Goal: Task Accomplishment & Management: Use online tool/utility

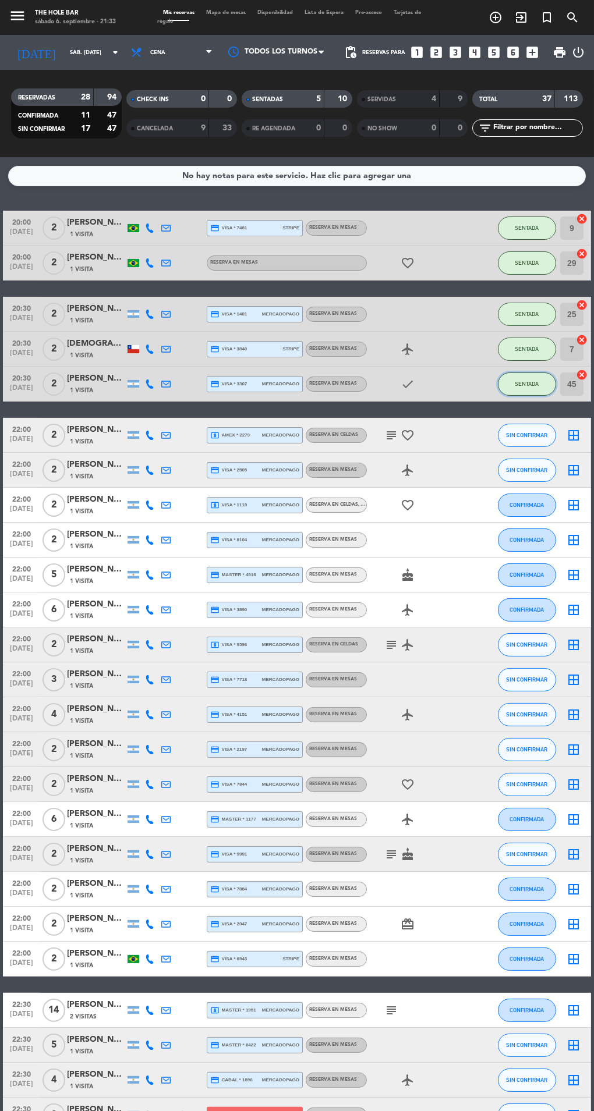
click at [536, 395] on button "SENTADA" at bounding box center [527, 384] width 58 height 23
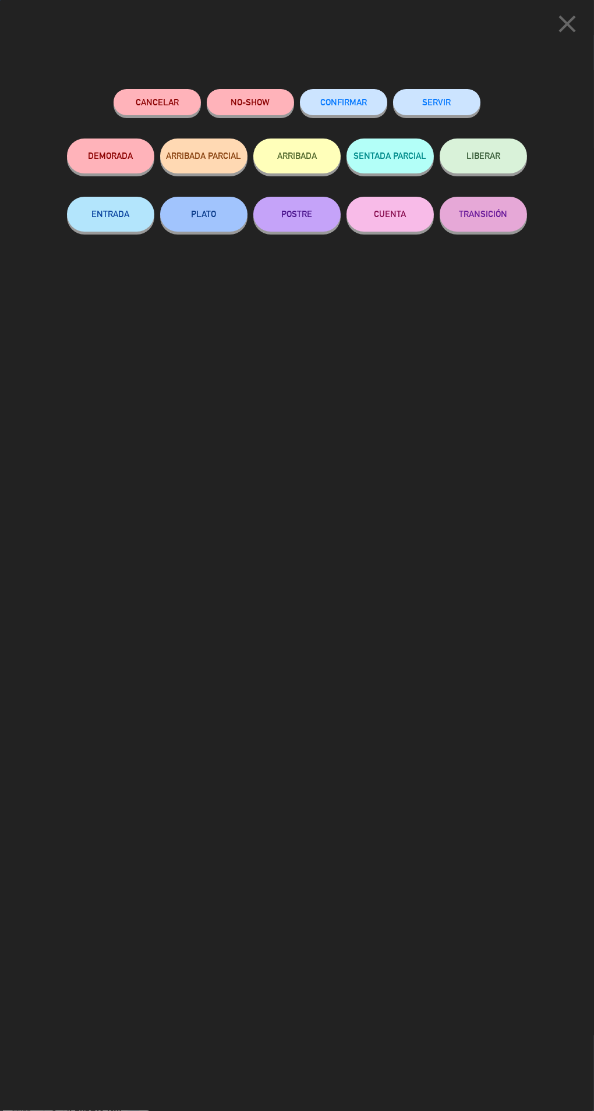
click at [447, 111] on button "SERVIR" at bounding box center [436, 102] width 87 height 26
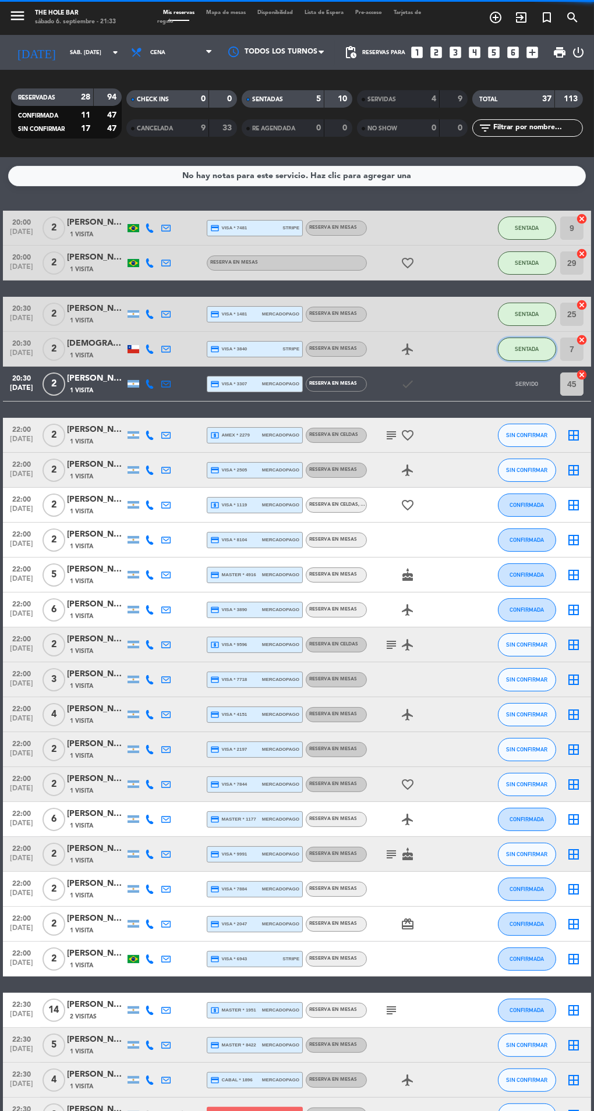
click at [539, 360] on button "SENTADA" at bounding box center [527, 349] width 58 height 23
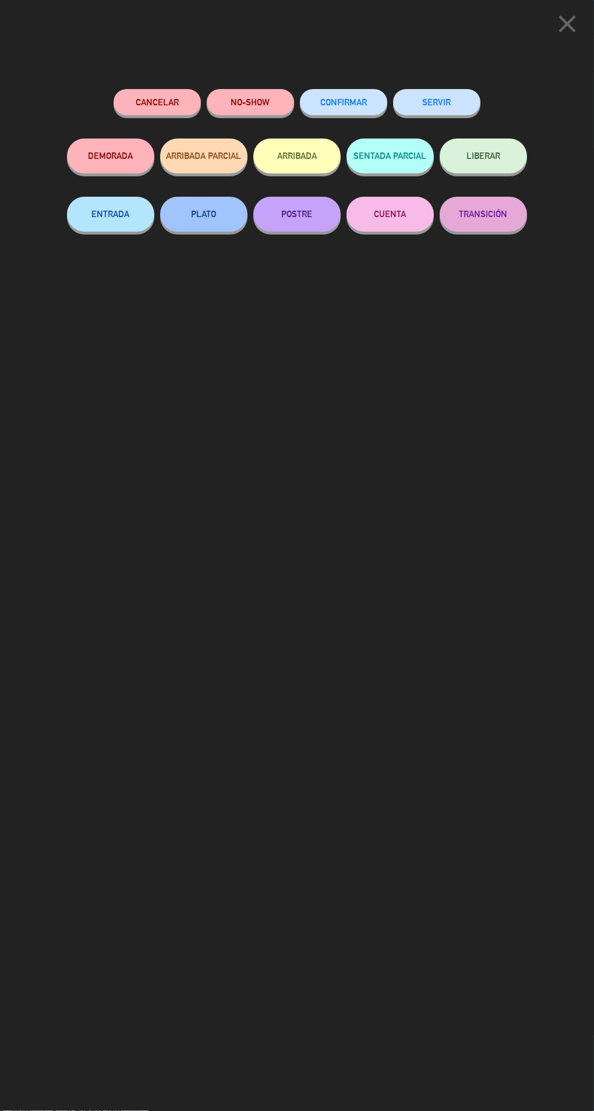
click at [455, 144] on button "LIBERAR" at bounding box center [483, 156] width 87 height 35
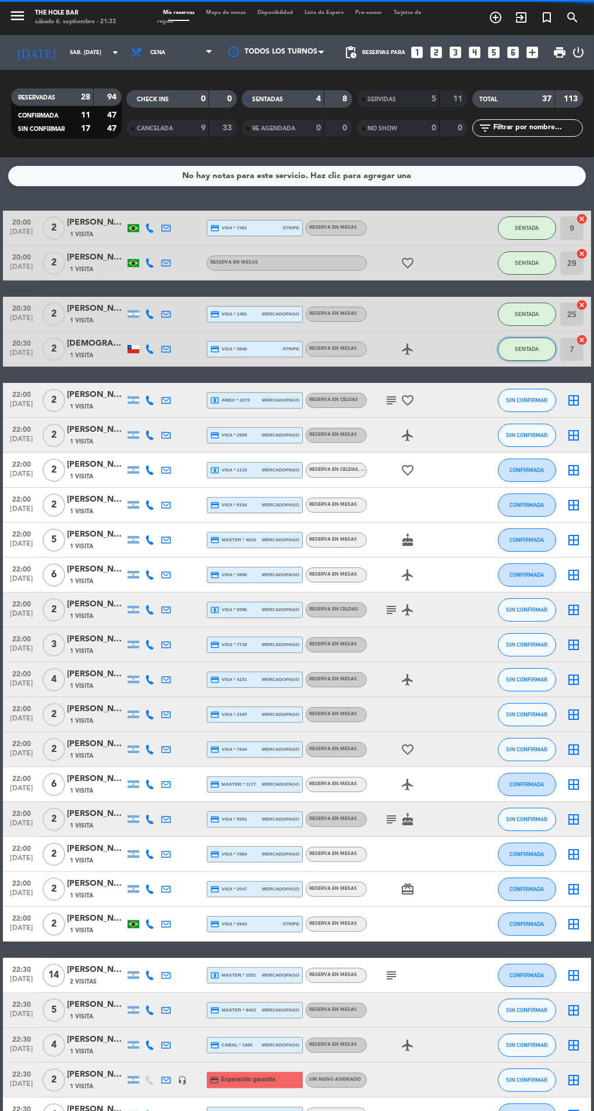
click at [527, 342] on button "SENTADA" at bounding box center [527, 349] width 58 height 23
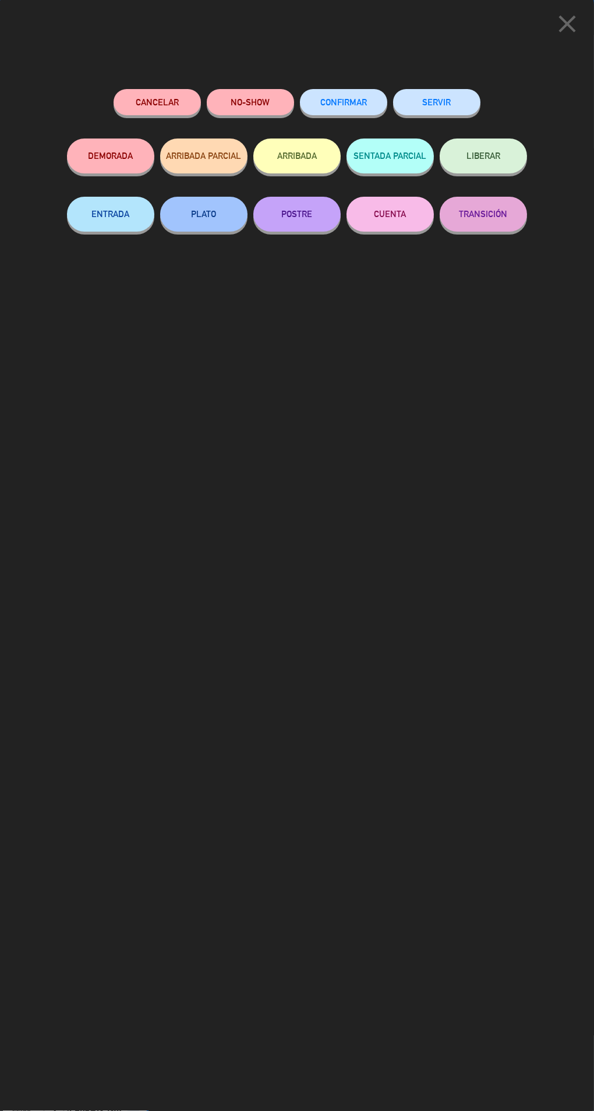
click at [428, 93] on button "SERVIR" at bounding box center [436, 102] width 87 height 26
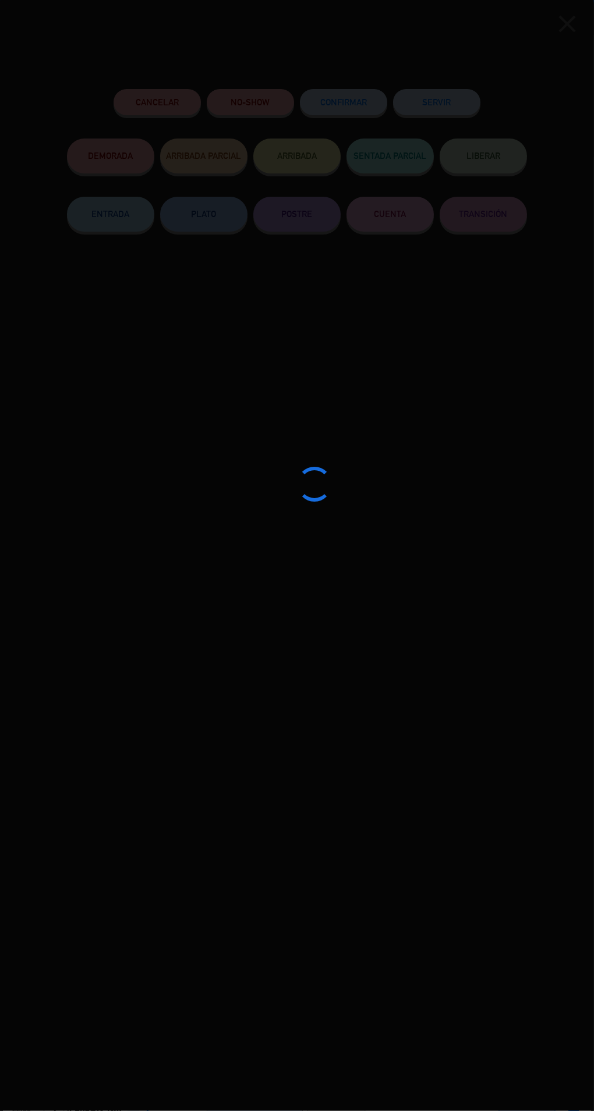
click at [443, 107] on div at bounding box center [297, 555] width 594 height 1111
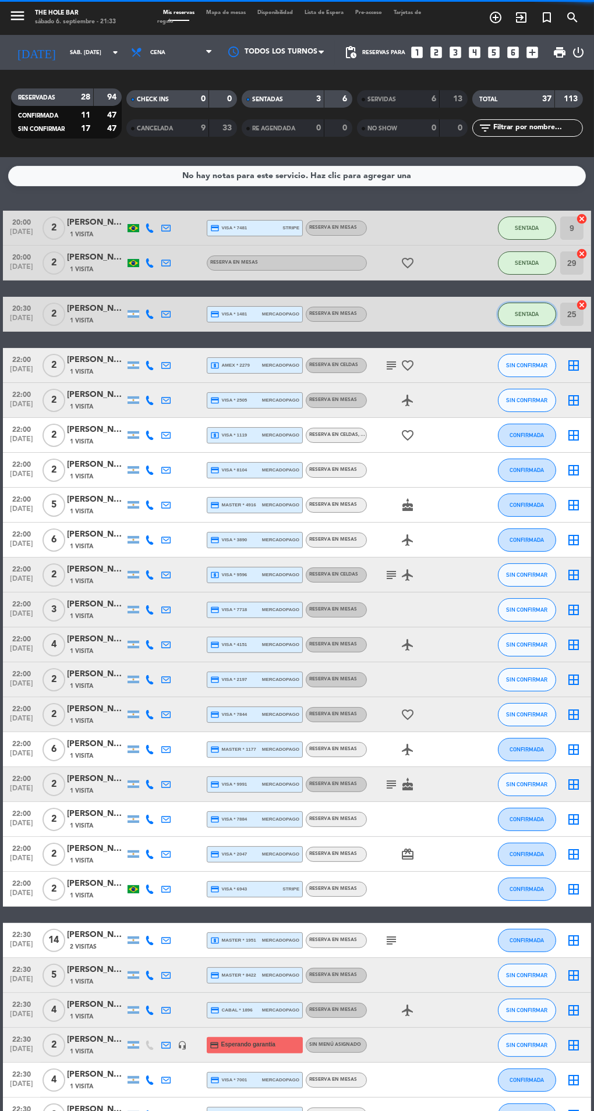
click at [515, 307] on button "SENTADA" at bounding box center [527, 314] width 58 height 23
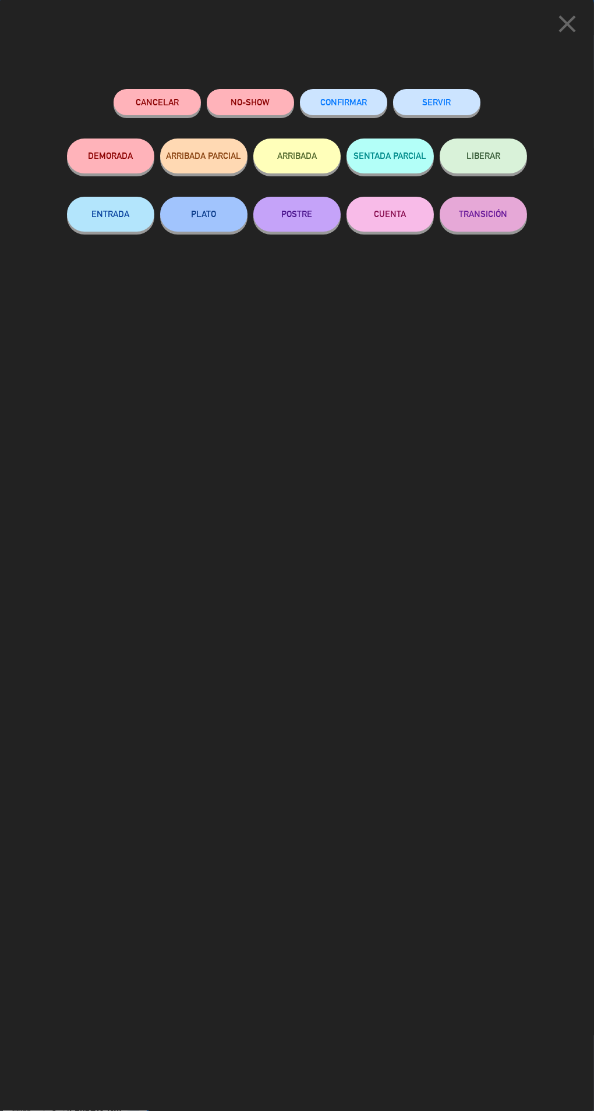
click at [433, 90] on div "SERVIR" at bounding box center [436, 113] width 87 height 49
click at [451, 108] on button "SERVIR" at bounding box center [436, 102] width 87 height 26
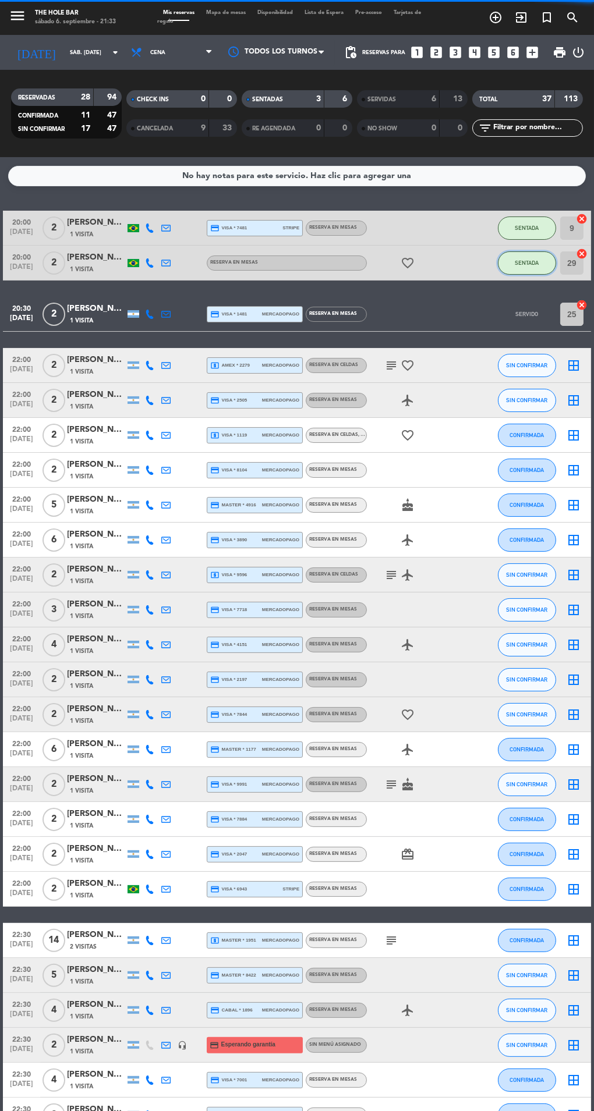
click at [519, 261] on span "SENTADA" at bounding box center [527, 263] width 24 height 6
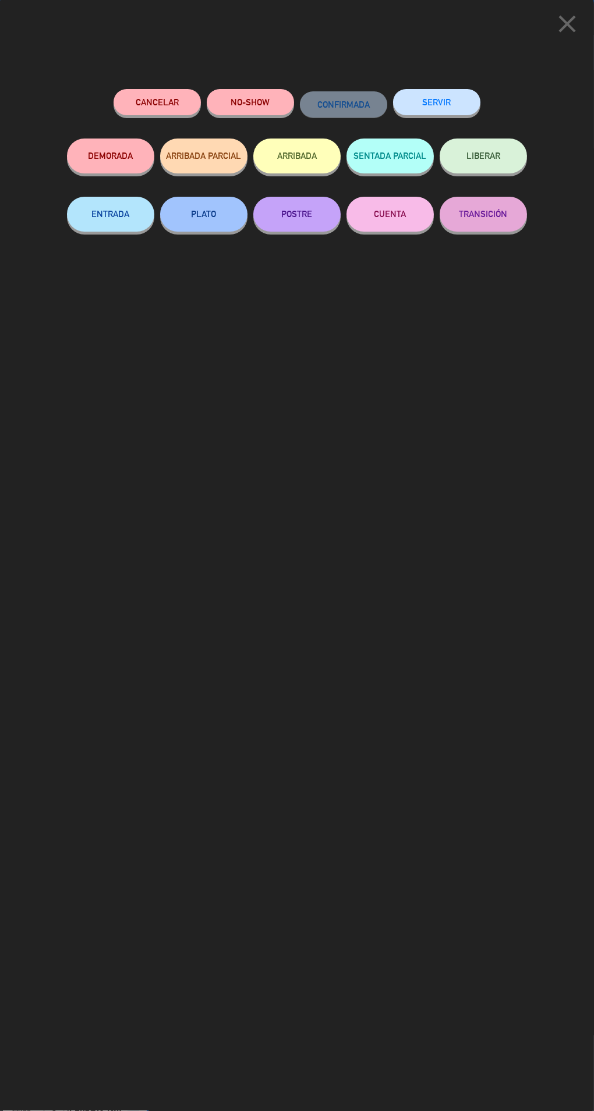
click at [426, 97] on button "SERVIR" at bounding box center [436, 102] width 87 height 26
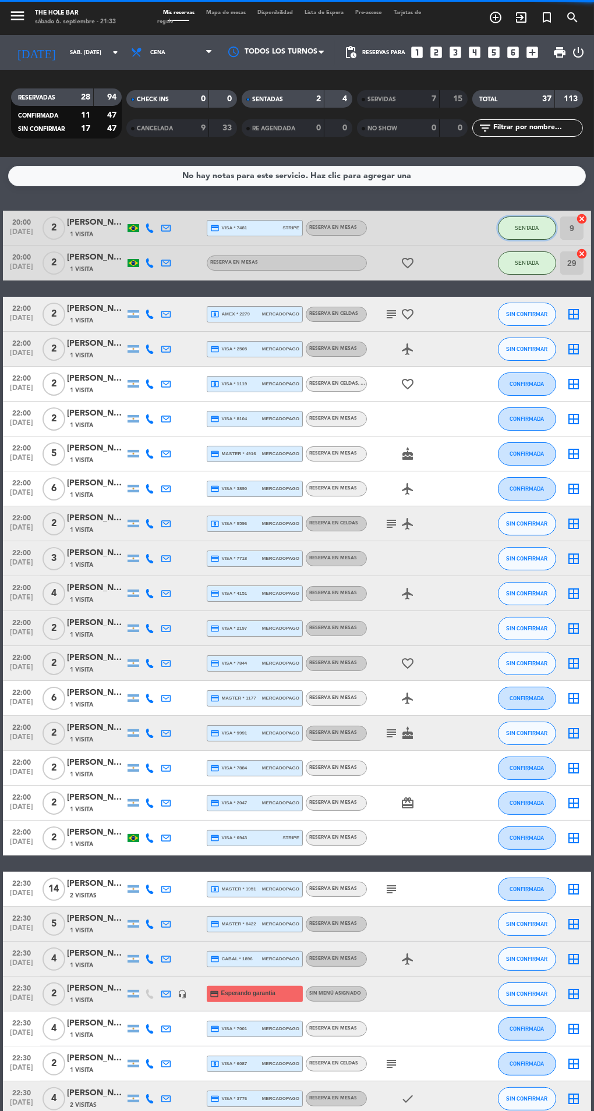
click at [515, 218] on button "SENTADA" at bounding box center [527, 228] width 58 height 23
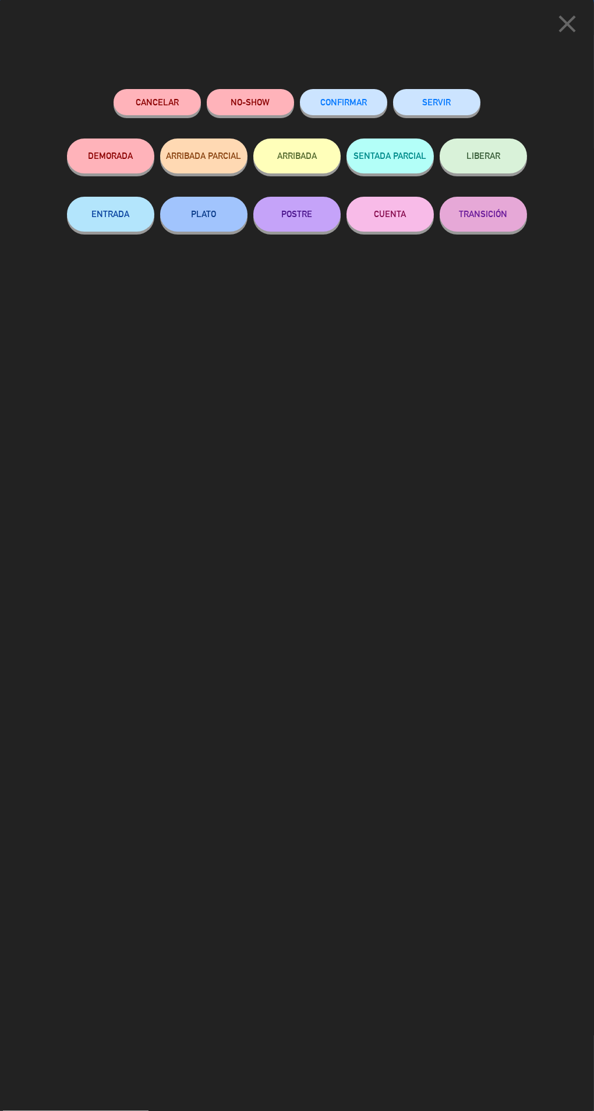
click at [443, 90] on div "SERVIR" at bounding box center [436, 113] width 87 height 49
click at [439, 93] on button "SERVIR" at bounding box center [436, 102] width 87 height 26
